Goal: Task Accomplishment & Management: Complete application form

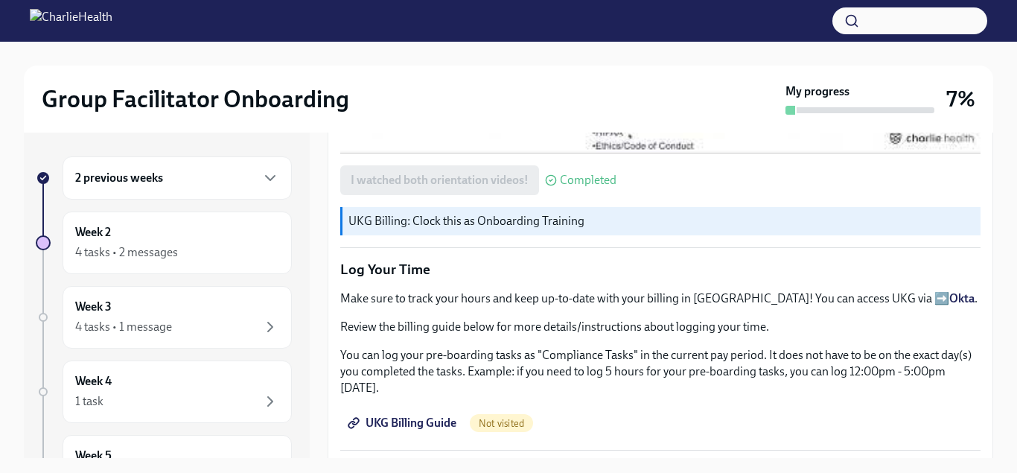
scroll to position [1478, 0]
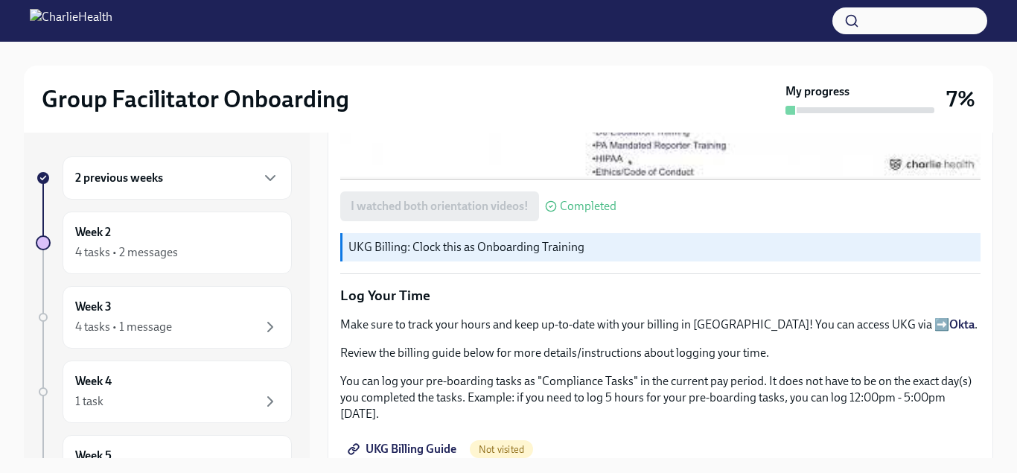
click at [444, 441] on span "UKG Billing Guide" at bounding box center [404, 448] width 106 height 15
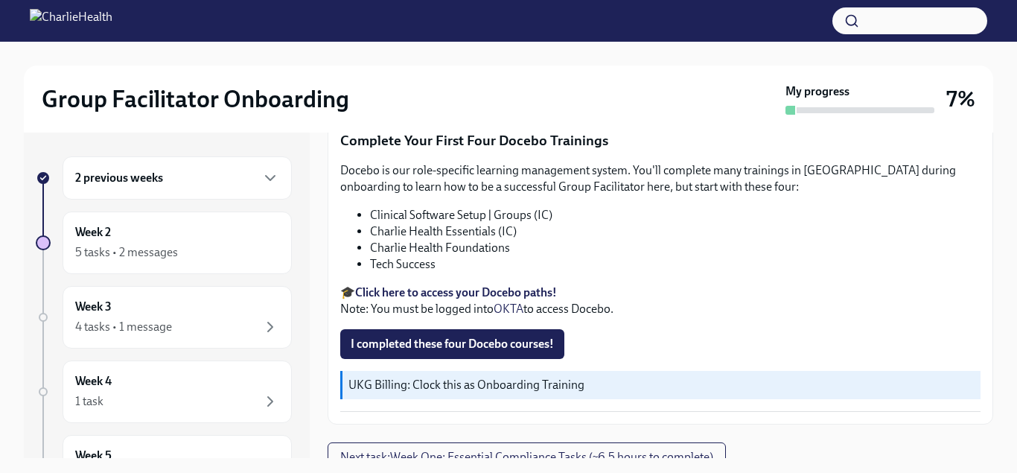
scroll to position [2156, 0]
click at [476, 336] on span "I completed these four Docebo courses!" at bounding box center [452, 343] width 203 height 15
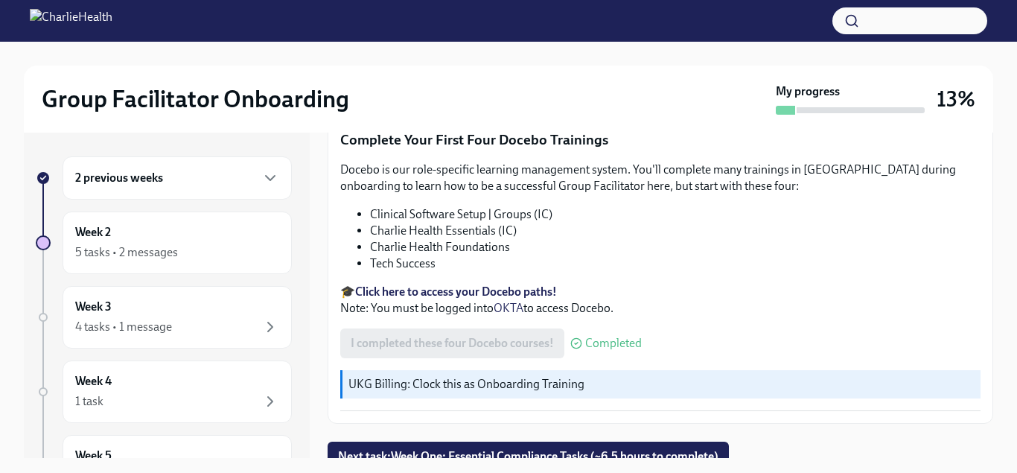
scroll to position [27, 0]
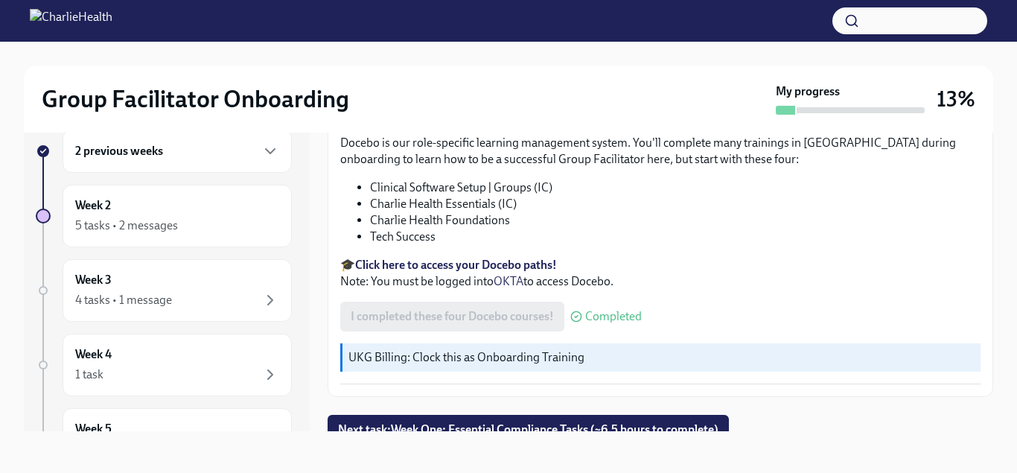
click at [603, 310] on span "Completed" at bounding box center [613, 316] width 57 height 12
click at [489, 258] on strong "Click here to access your Docebo paths!" at bounding box center [456, 265] width 202 height 14
click at [575, 310] on icon at bounding box center [576, 316] width 12 height 12
click at [433, 261] on p "🎓 Click here to access your Docebo paths! Note: You must be logged into OKTA to…" at bounding box center [660, 273] width 640 height 33
click at [491, 422] on span "Next task : Week One: Essential Compliance Tasks (~6.5 hours to complete)" at bounding box center [528, 429] width 380 height 15
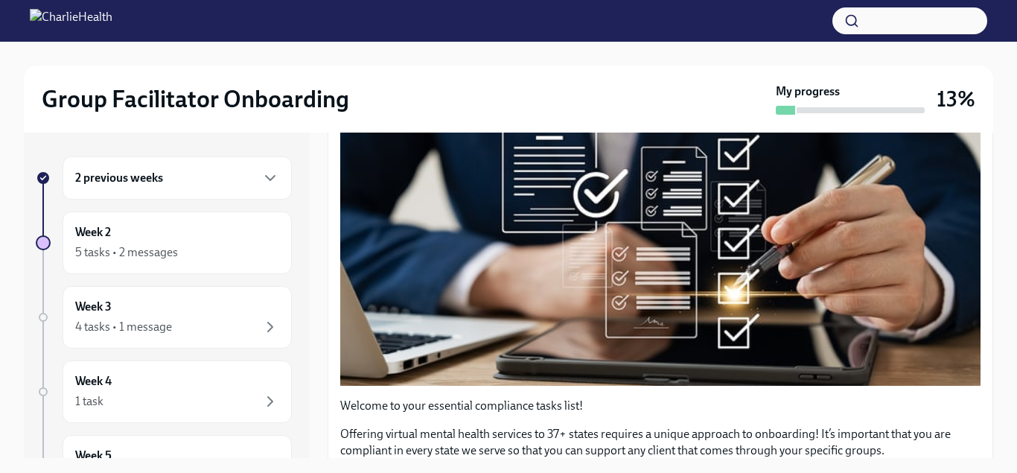
click at [159, 174] on h6 "2 previous weeks" at bounding box center [119, 178] width 88 height 16
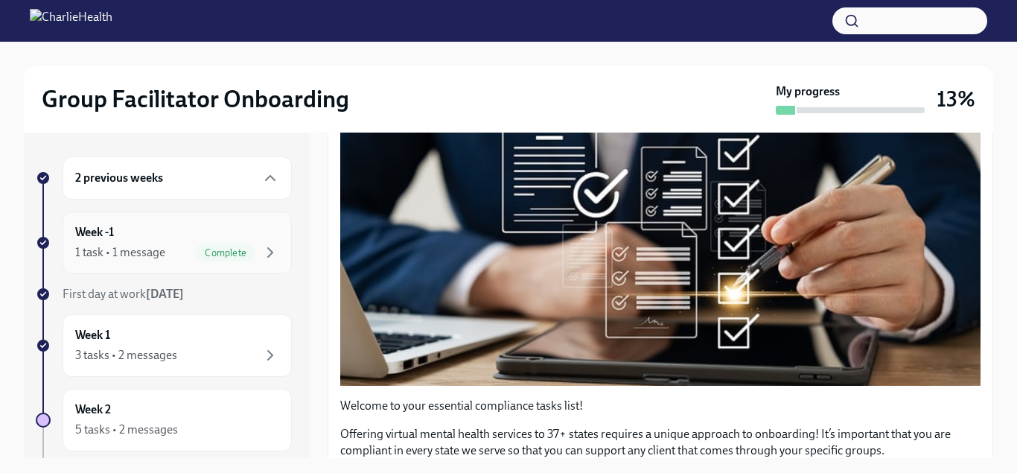
click at [255, 255] on span "Complete" at bounding box center [226, 252] width 60 height 11
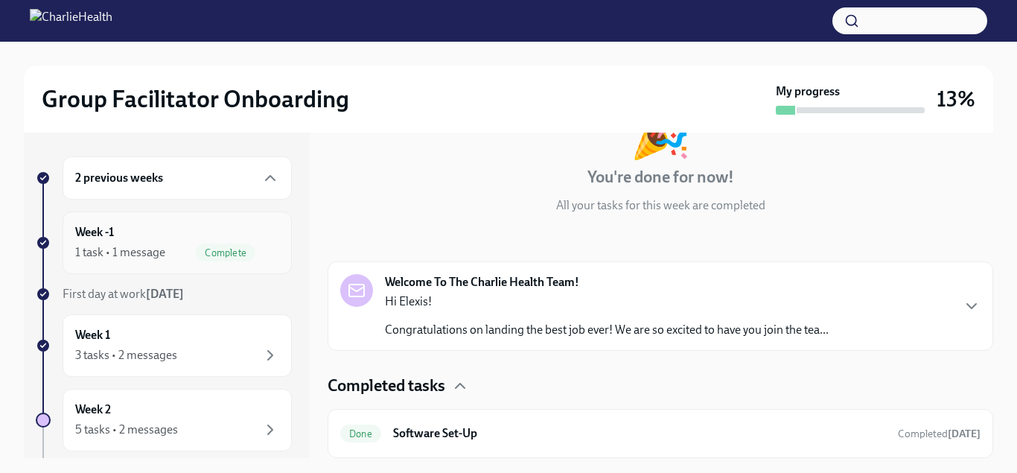
click at [226, 237] on div "Week -1 1 task • 1 message Complete" at bounding box center [177, 242] width 204 height 37
click at [218, 178] on div "2 previous weeks" at bounding box center [177, 178] width 204 height 18
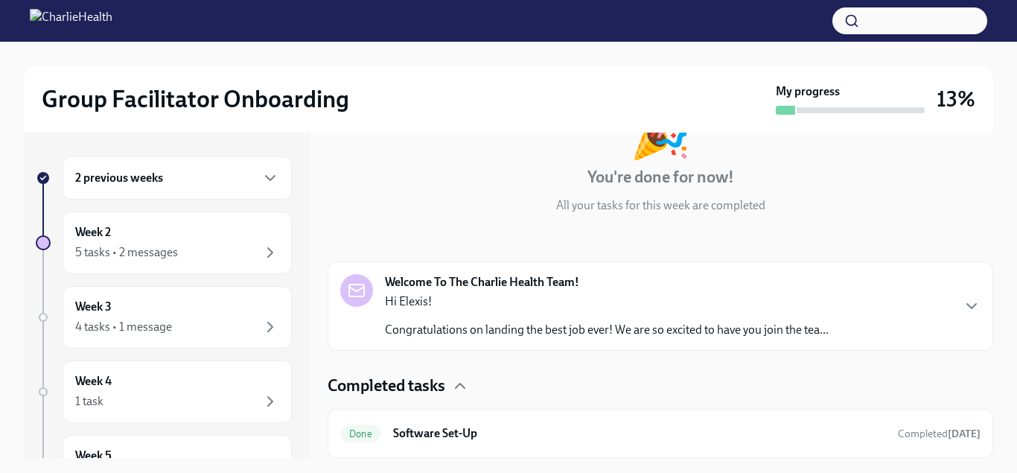
click at [220, 194] on div "2 previous weeks" at bounding box center [177, 177] width 229 height 43
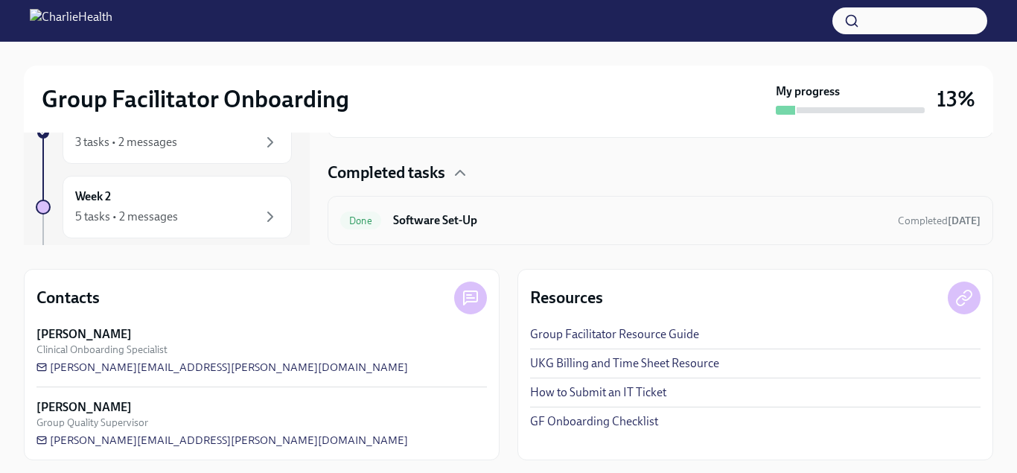
scroll to position [218, 0]
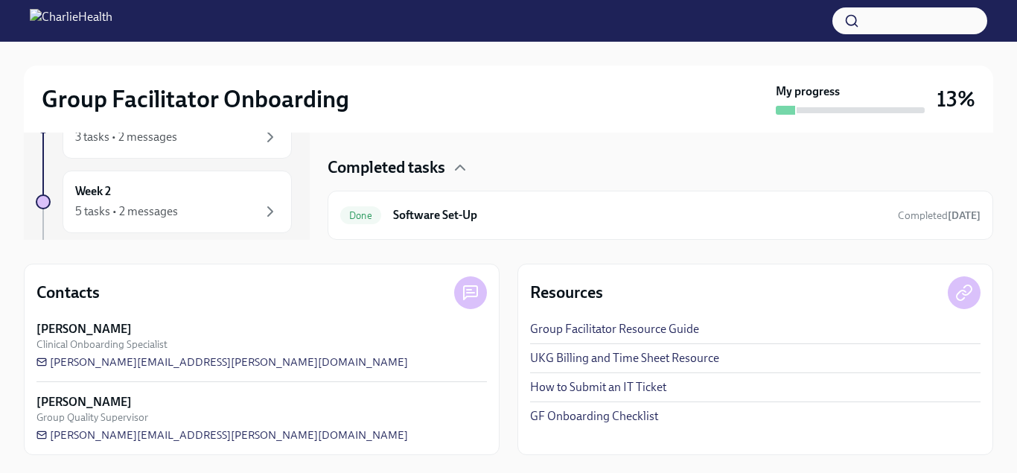
click at [630, 388] on link "How to Submit an IT Ticket" at bounding box center [598, 387] width 136 height 16
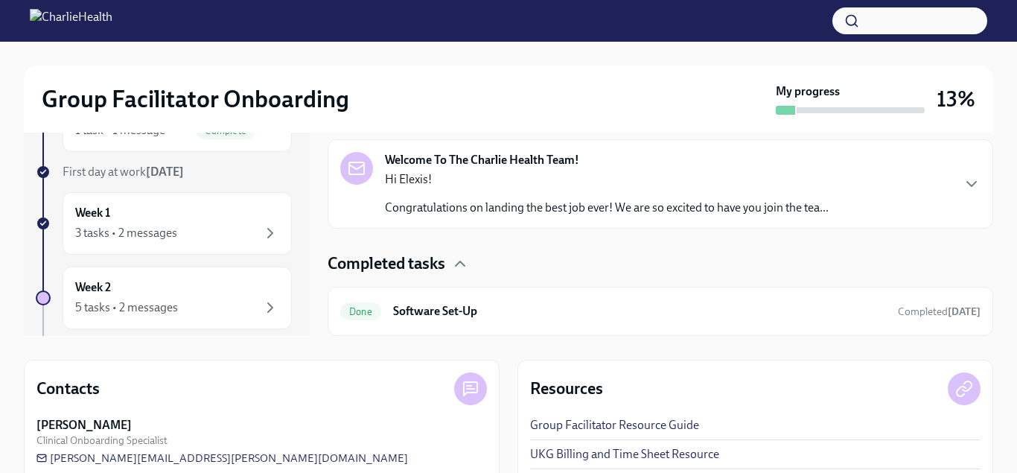
scroll to position [0, 0]
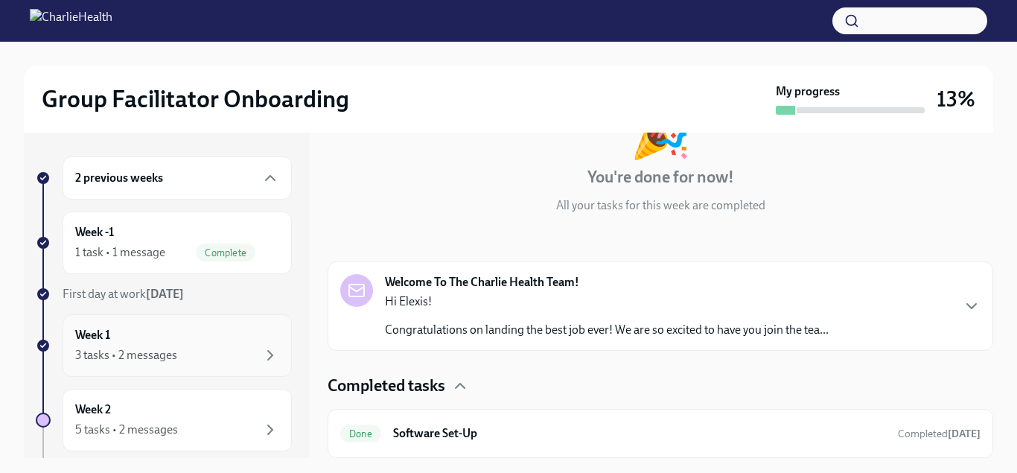
click at [128, 351] on div "3 tasks • 2 messages" at bounding box center [126, 355] width 102 height 16
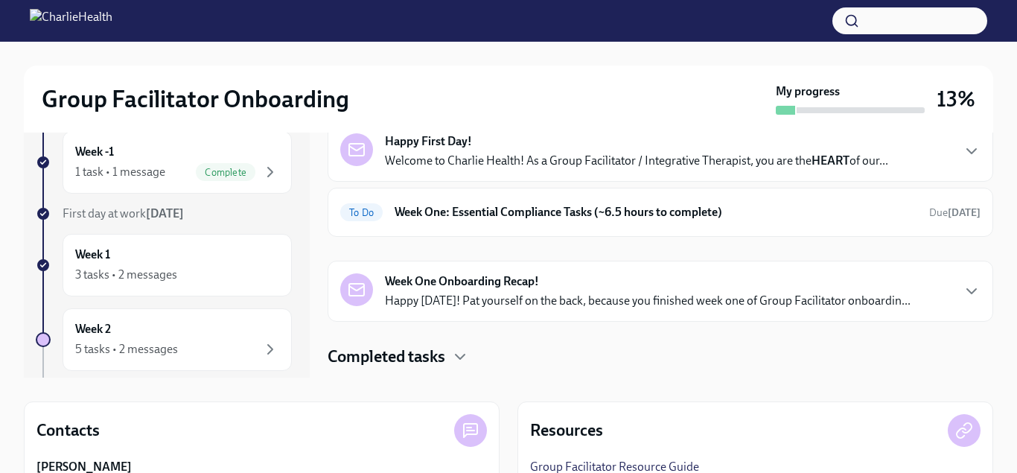
scroll to position [66, 0]
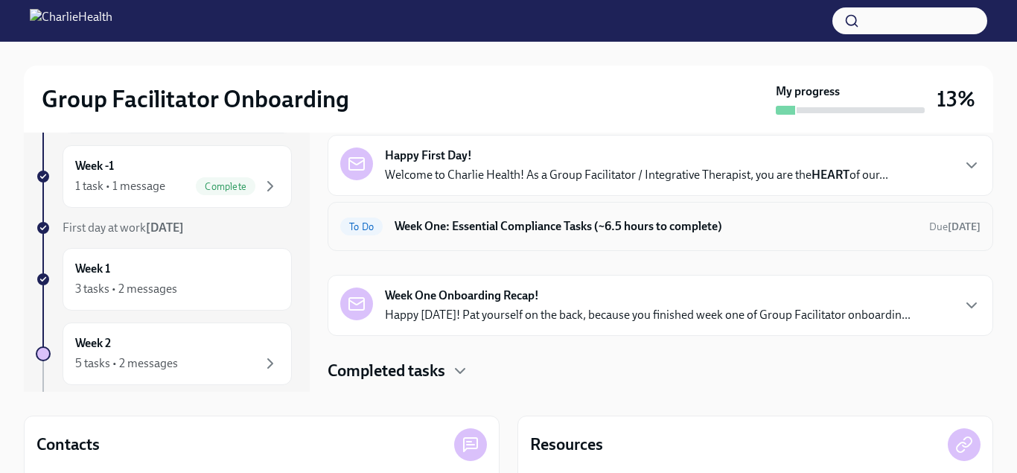
click at [580, 225] on h6 "Week One: Essential Compliance Tasks (~6.5 hours to complete)" at bounding box center [656, 226] width 523 height 16
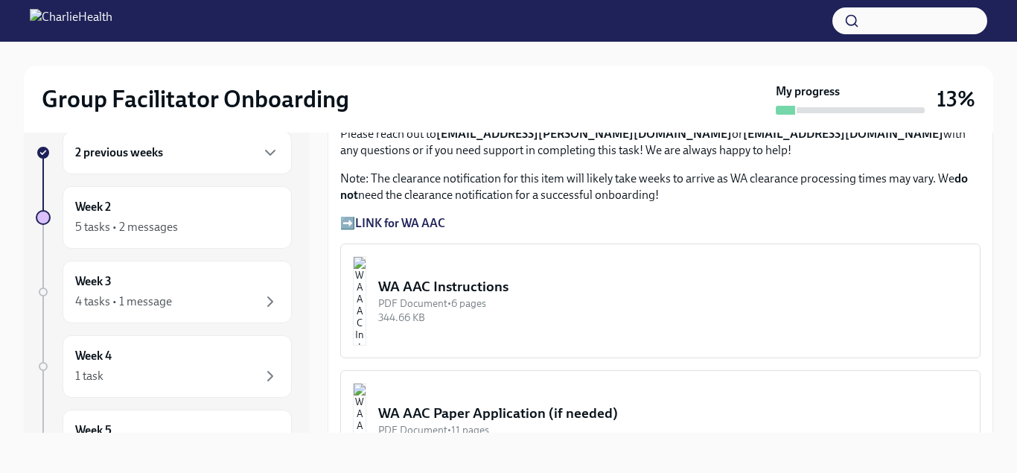
scroll to position [1103, 0]
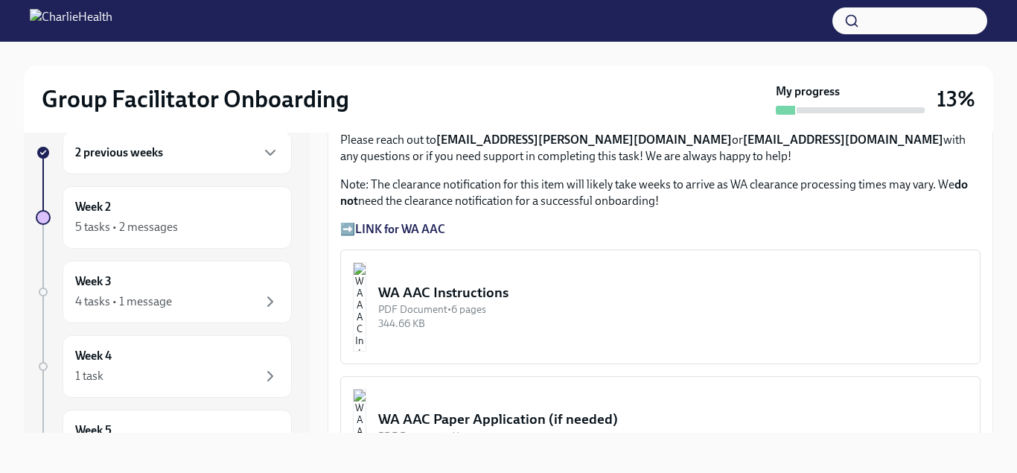
click at [547, 296] on div "WA AAC Instructions" at bounding box center [673, 292] width 590 height 19
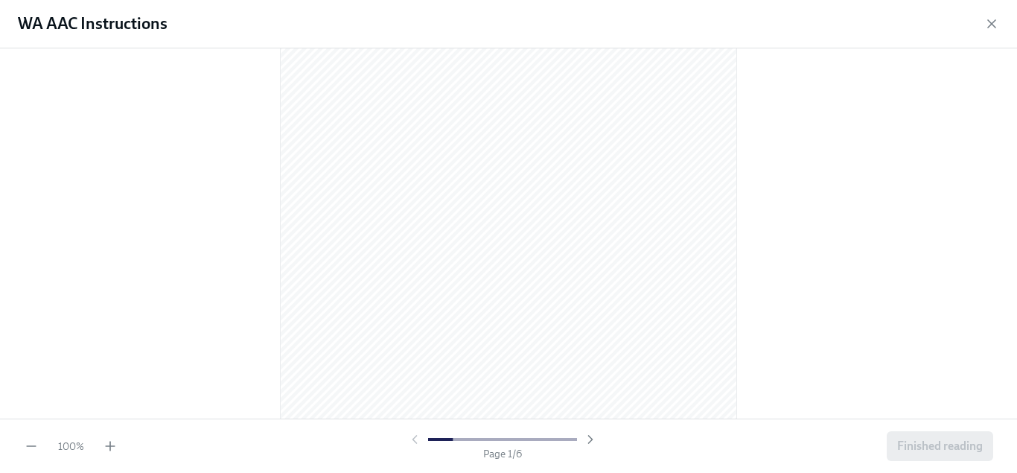
scroll to position [0, 0]
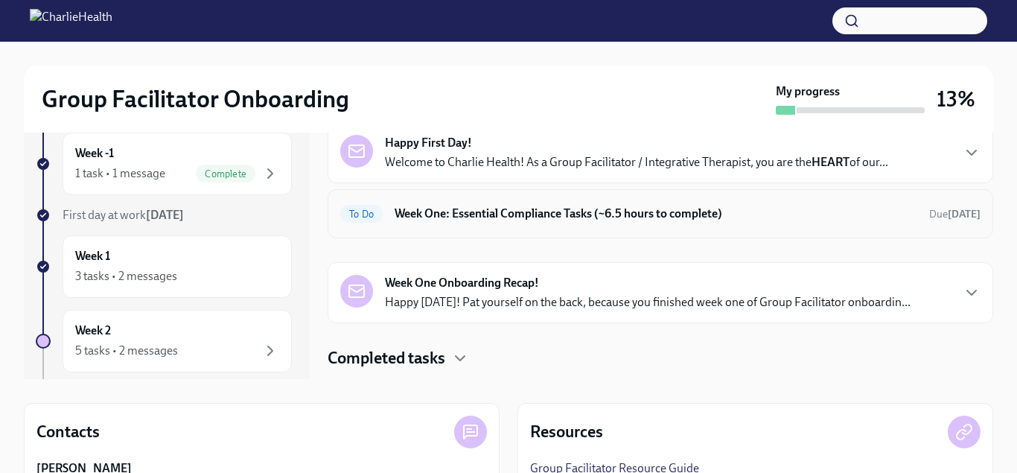
scroll to position [66, 0]
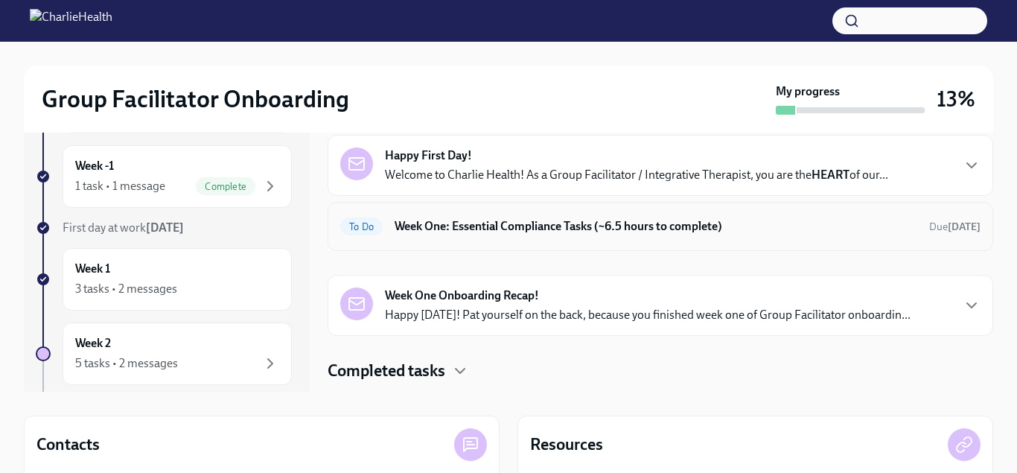
click at [352, 225] on span "To Do" at bounding box center [361, 226] width 42 height 11
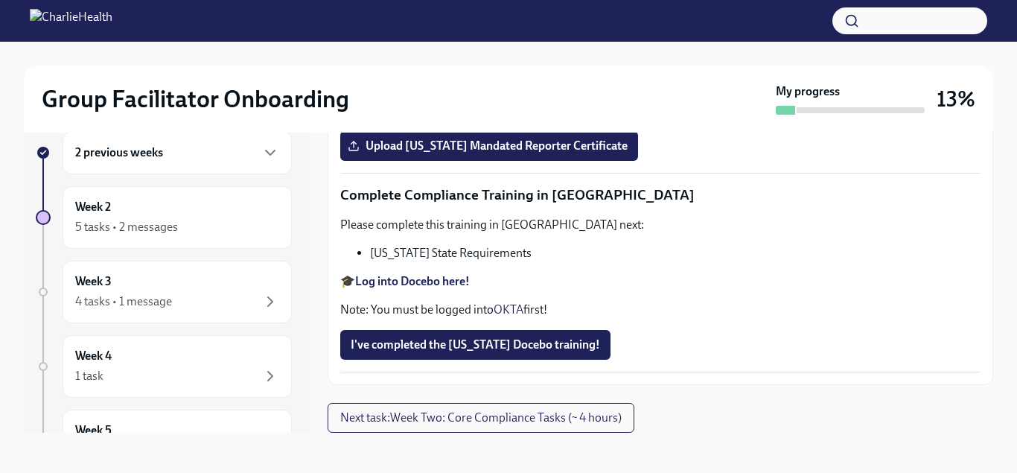
scroll to position [27, 0]
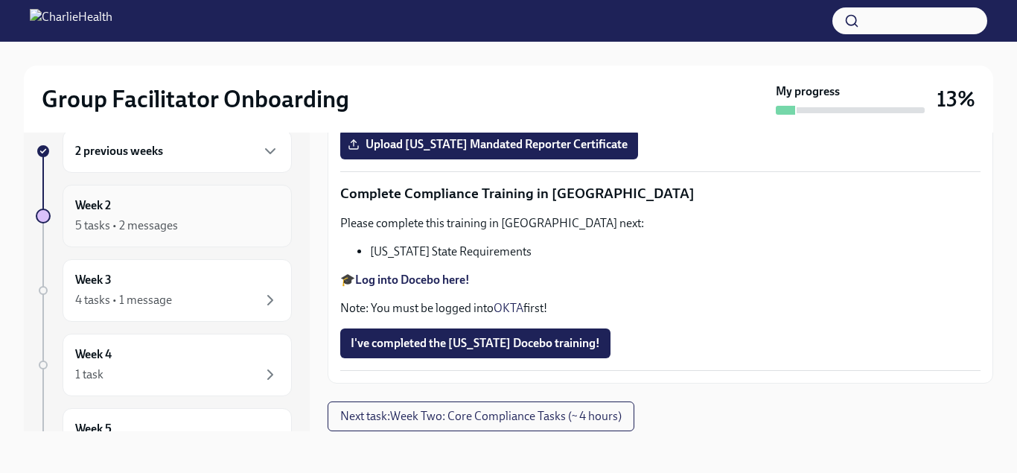
click at [149, 232] on div "5 tasks • 2 messages" at bounding box center [126, 225] width 103 height 16
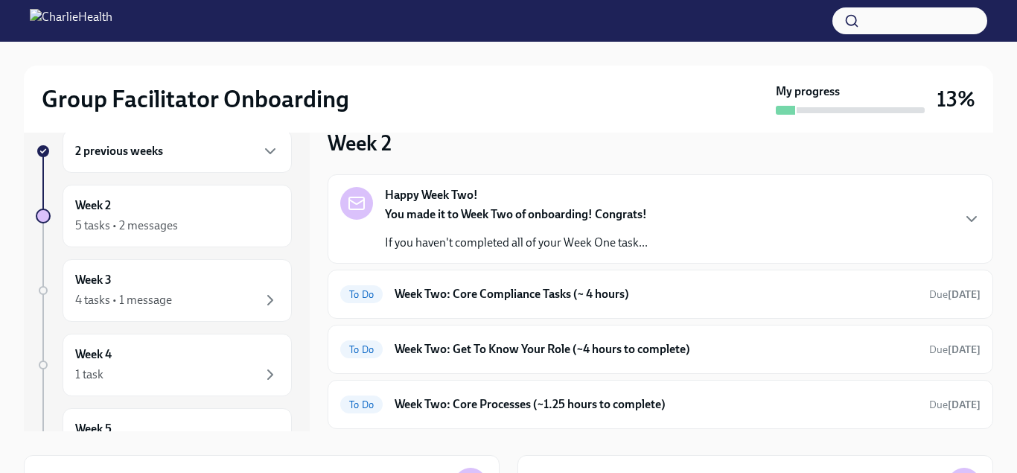
click at [696, 225] on div "Happy Week Two! You made it to Week Two of onboarding! Congrats! If you haven't…" at bounding box center [660, 219] width 640 height 64
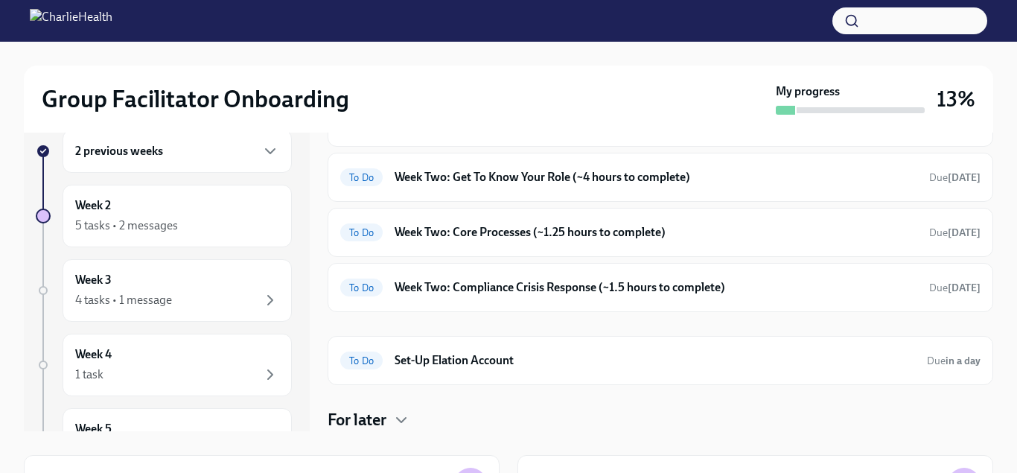
scroll to position [339, 0]
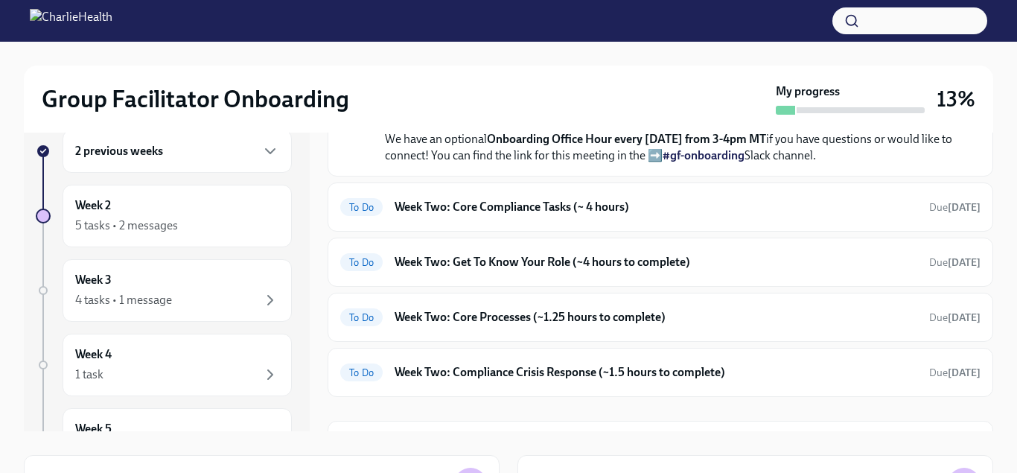
drag, startPoint x: 758, startPoint y: 304, endPoint x: 825, endPoint y: 304, distance: 67.0
click at [825, 57] on em "If you have any concerns, please reach out to your Onboarding Specialist, [PERS…" at bounding box center [653, 49] width 537 height 14
click at [697, 101] on strong "submit a ticket HERE" at bounding box center [685, 94] width 108 height 14
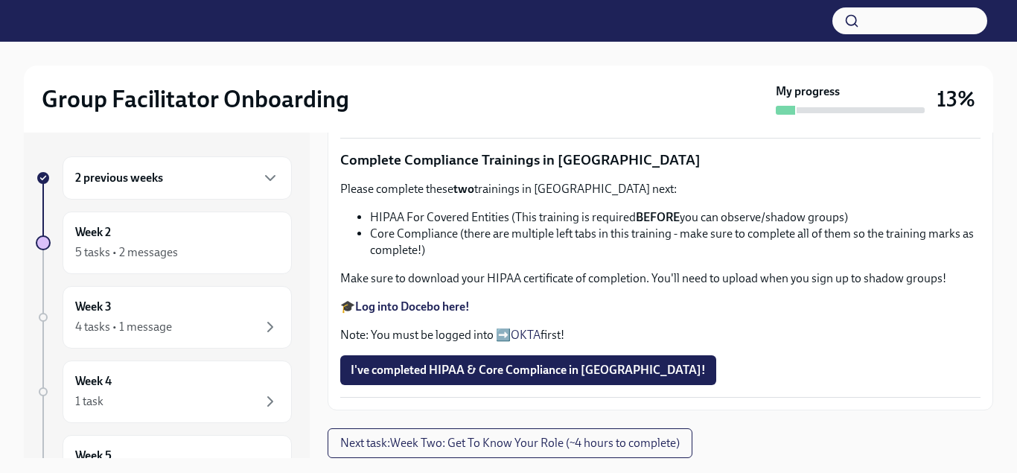
scroll to position [907, 0]
click at [489, 118] on span "Upload Upload CPR Certificate" at bounding box center [437, 110] width 173 height 15
click at [0, 0] on input "Upload Upload CPR Certificate" at bounding box center [0, 0] width 0 height 0
